Goal: Find specific page/section: Find specific page/section

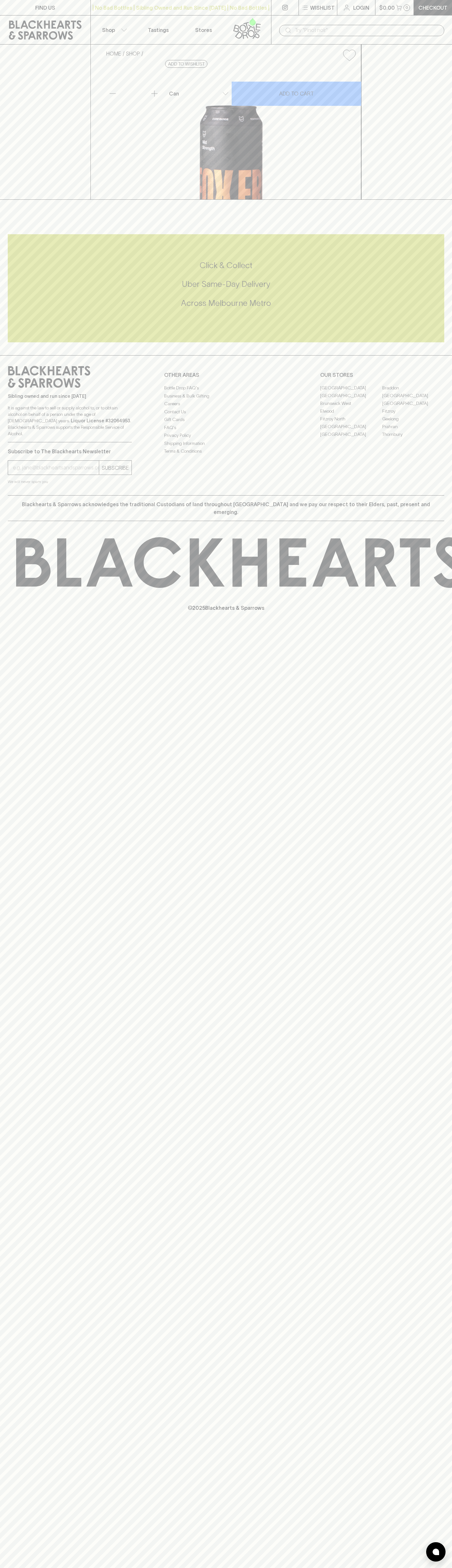
click at [427, 200] on div "HOME SHOP Fox [DATE] Mid Strength Pale $6.50 Add to wishlist 10% discount when …" at bounding box center [226, 122] width 452 height 155
click at [366, 1567] on html "FIND US | No Bad Bottles | Sibling Owned and Run Since 2006 | No Bad Bottles | …" at bounding box center [226, 784] width 452 height 1568
click at [29, 117] on div "HOME SHOP Fox Friday Mid Strength Pale $6.50 Add to wishlist 10% discount when …" at bounding box center [226, 122] width 452 height 155
click at [351, 430] on link "[GEOGRAPHIC_DATA]" at bounding box center [351, 426] width 62 height 8
